Goal: Task Accomplishment & Management: Use online tool/utility

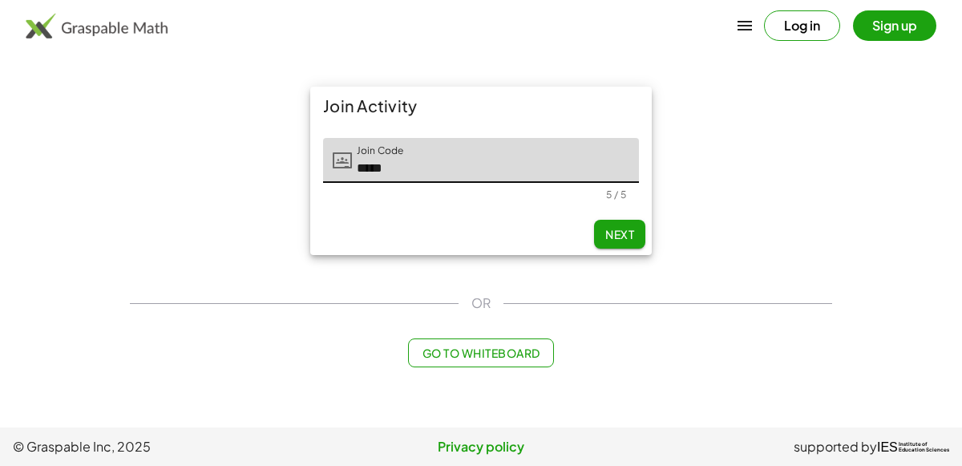
type input "*****"
click at [623, 221] on button "Next" at bounding box center [619, 234] width 51 height 29
click at [120, 27] on img at bounding box center [97, 26] width 142 height 26
